Goal: Task Accomplishment & Management: Manage account settings

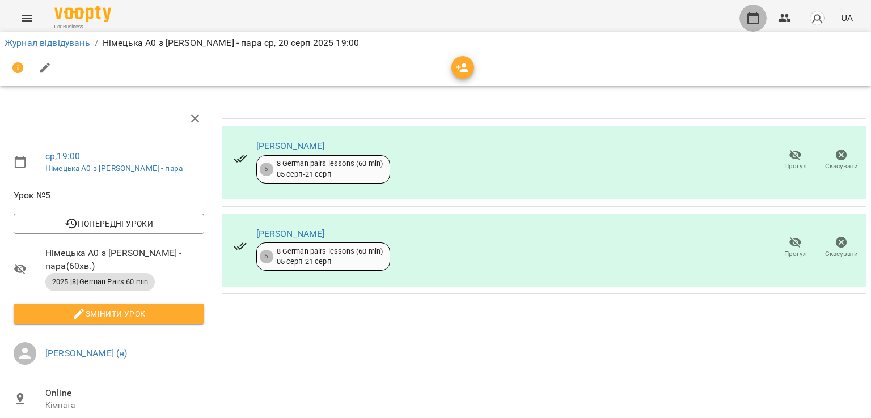
click at [751, 27] on button "button" at bounding box center [752, 18] width 27 height 27
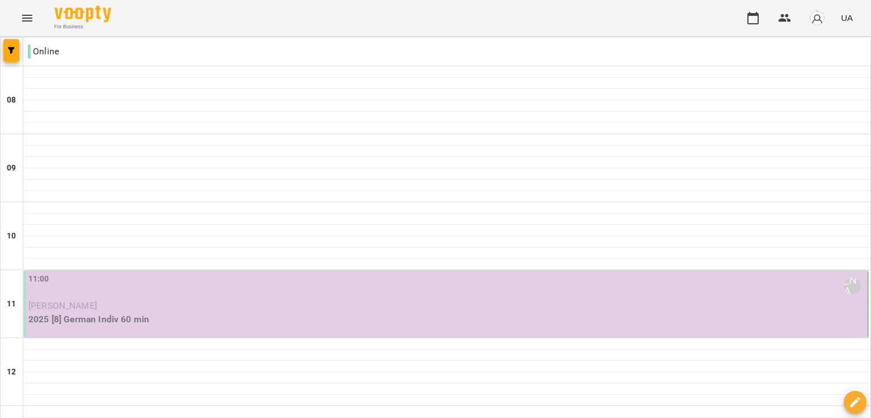
scroll to position [61, 0]
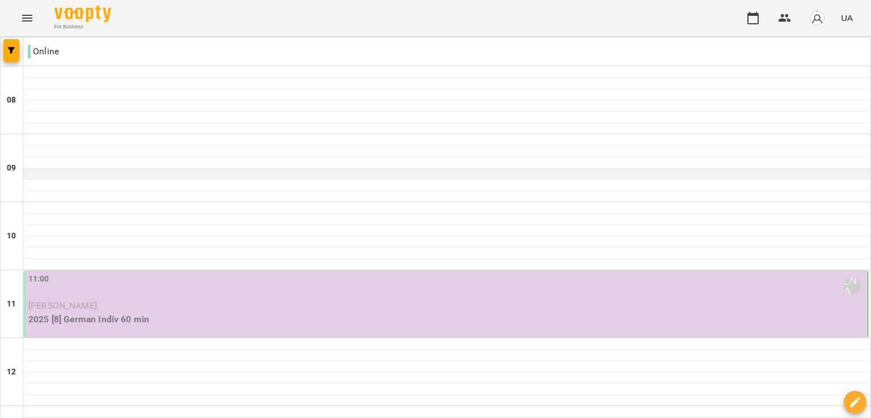
scroll to position [126, 0]
click at [343, 273] on div "11:00 Корнієць Анна (н)" at bounding box center [446, 286] width 837 height 26
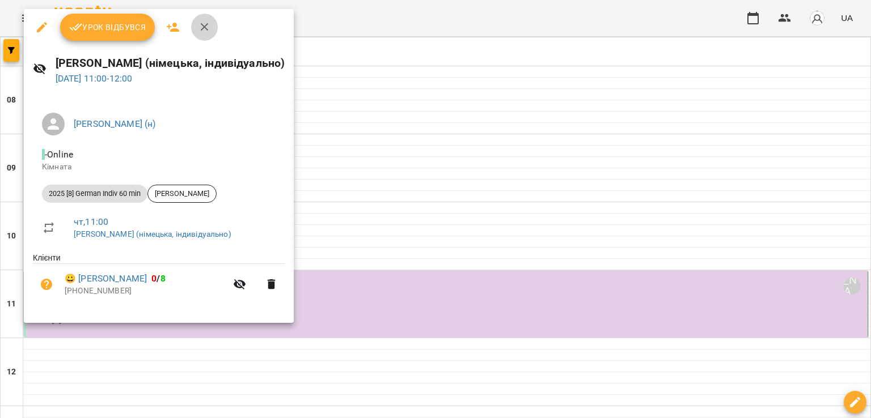
click at [204, 28] on icon "button" at bounding box center [205, 27] width 8 height 8
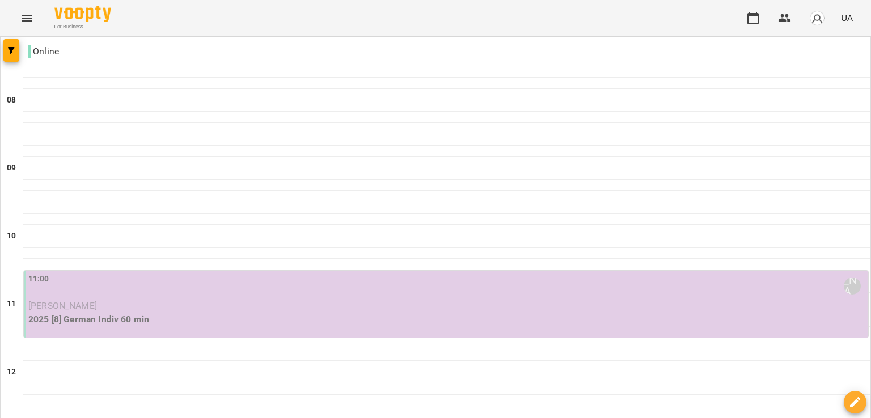
scroll to position [79, 0]
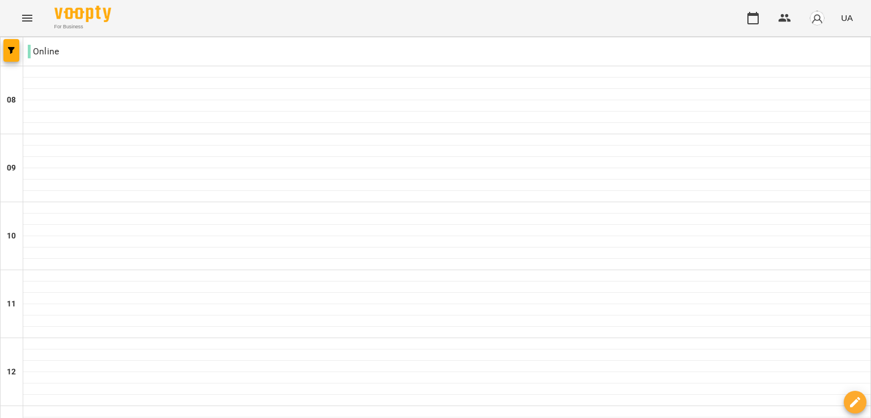
scroll to position [744, 0]
type input "**********"
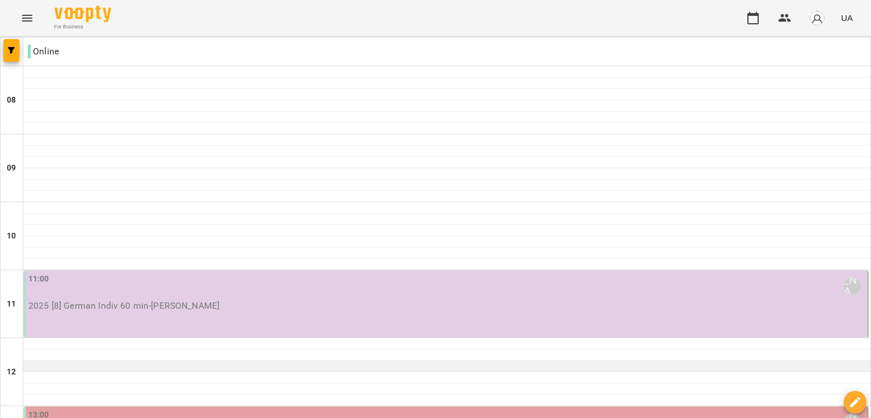
scroll to position [164, 0]
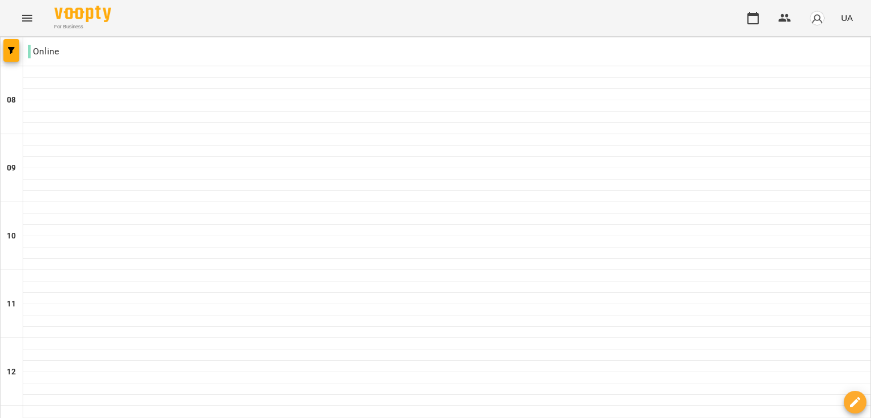
scroll to position [367, 0]
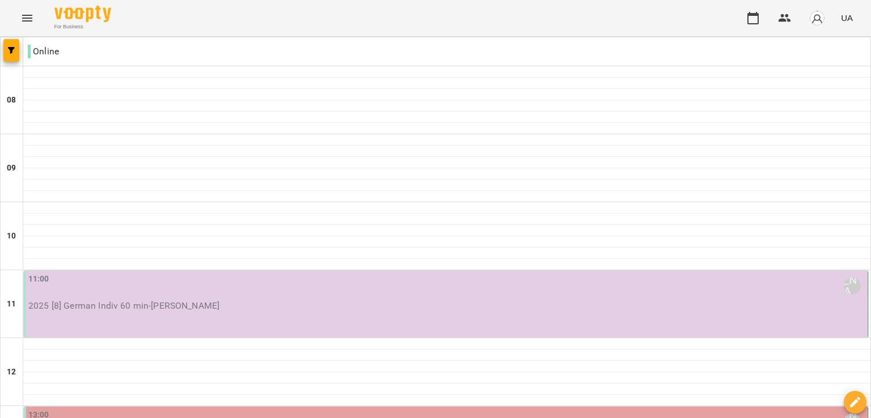
scroll to position [141, 0]
type input "**********"
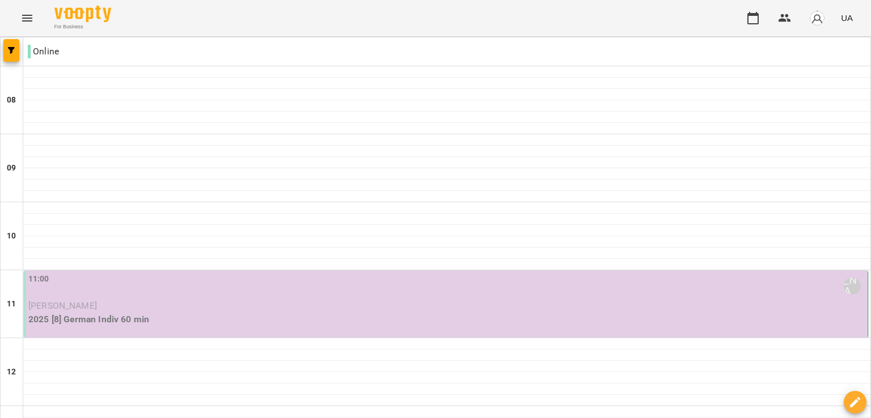
scroll to position [125, 0]
